Goal: Complete application form

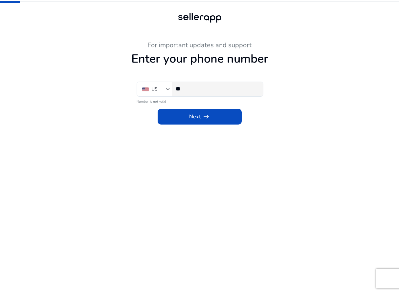
click at [186, 91] on input "**" at bounding box center [216, 88] width 82 height 7
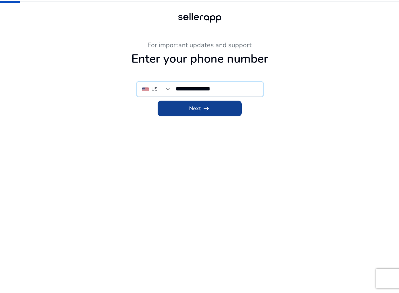
type input "**********"
click at [195, 112] on span "Next arrow_right_alt" at bounding box center [199, 109] width 21 height 8
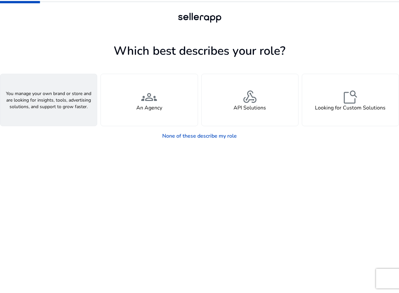
click at [55, 109] on h4 "A Seller" at bounding box center [49, 108] width 20 height 6
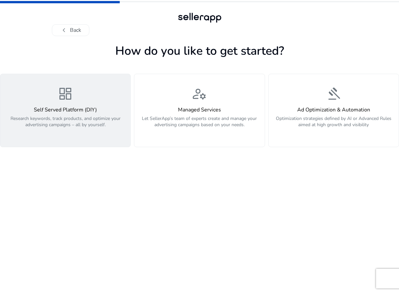
click at [57, 107] on h4 "Self Served Platform (DIY)" at bounding box center [65, 110] width 122 height 6
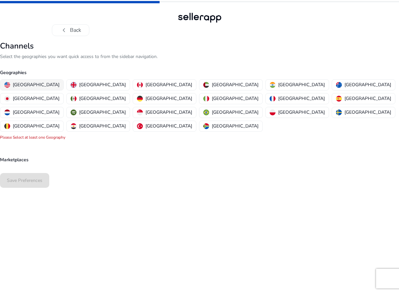
click at [38, 84] on p "[GEOGRAPHIC_DATA]" at bounding box center [36, 84] width 47 height 7
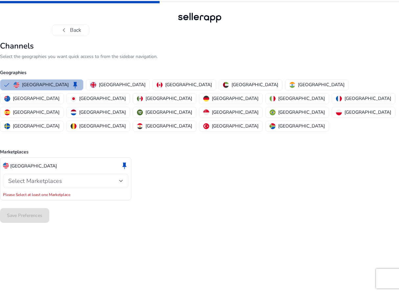
click at [53, 177] on span "Select Marketplaces" at bounding box center [35, 181] width 54 height 8
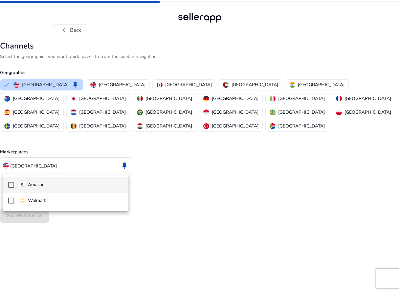
click at [13, 183] on mat-pseudo-checkbox at bounding box center [11, 185] width 6 height 6
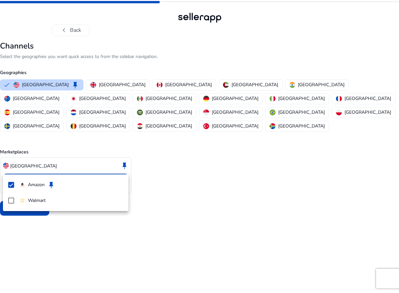
click at [54, 228] on div at bounding box center [199, 146] width 399 height 293
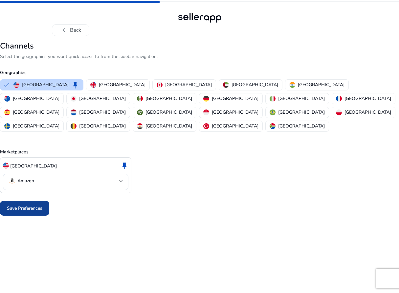
click at [31, 205] on span "Save Preferences" at bounding box center [24, 208] width 35 height 7
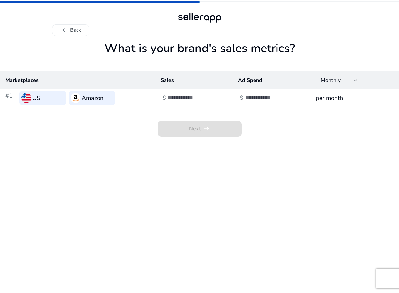
click at [190, 97] on input "number" at bounding box center [190, 97] width 44 height 7
click at [336, 98] on h3 "per month" at bounding box center [354, 97] width 78 height 9
click at [339, 98] on h3 "per month" at bounding box center [354, 97] width 78 height 9
click at [352, 82] on div "Monthly" at bounding box center [336, 80] width 33 height 7
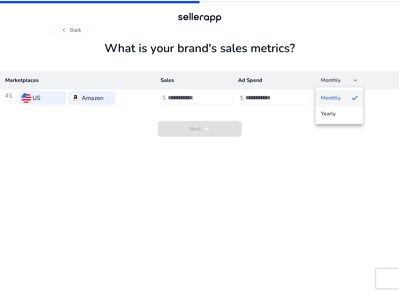
click at [353, 82] on div at bounding box center [199, 146] width 399 height 293
click at [175, 98] on input "number" at bounding box center [190, 97] width 44 height 7
click at [241, 82] on th "Ad Spend" at bounding box center [271, 80] width 77 height 18
click at [70, 32] on button "chevron_left Back" at bounding box center [70, 30] width 37 height 12
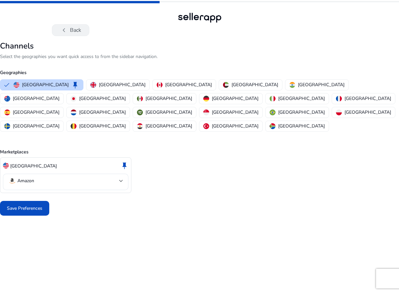
click at [70, 32] on button "chevron_left Back" at bounding box center [70, 30] width 37 height 12
